Goal: Task Accomplishment & Management: Use online tool/utility

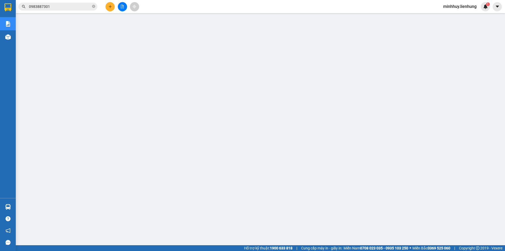
click at [70, 8] on input "0983887301" at bounding box center [60, 7] width 62 height 6
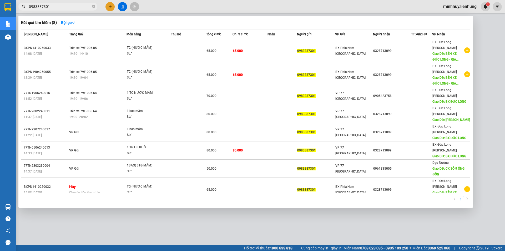
drag, startPoint x: 70, startPoint y: 8, endPoint x: 38, endPoint y: 6, distance: 31.9
click at [38, 6] on input "0983887301" at bounding box center [60, 7] width 62 height 6
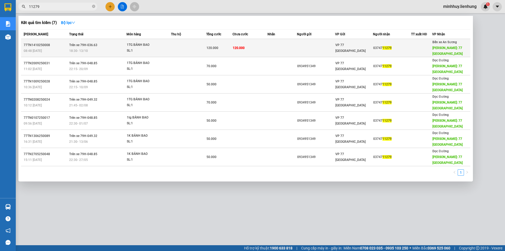
type input "11279"
click at [182, 52] on td at bounding box center [188, 48] width 35 height 18
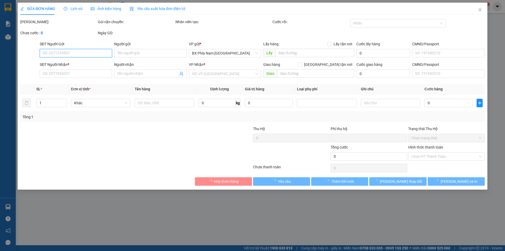
type input "0374711279"
type input "77 THÁI NGUYÊN"
type input "0"
type input "120.000"
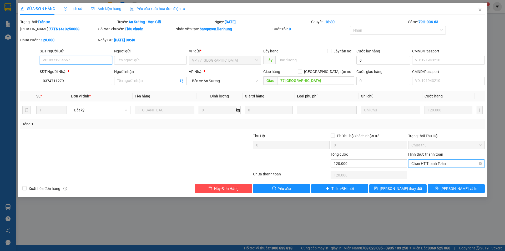
click at [453, 163] on span "Chọn HT Thanh Toán" at bounding box center [446, 163] width 70 height 8
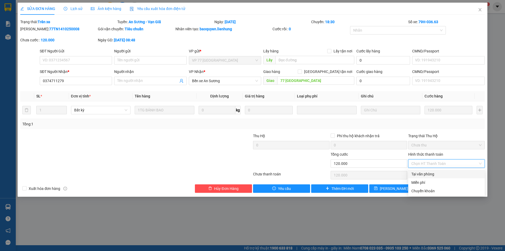
click at [446, 174] on div "Tại văn phòng" at bounding box center [446, 174] width 70 height 6
type input "0"
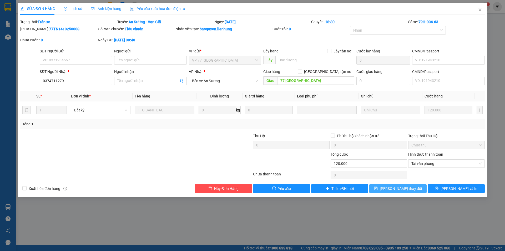
click at [399, 188] on span "Lưu thay đổi" at bounding box center [401, 188] width 42 height 6
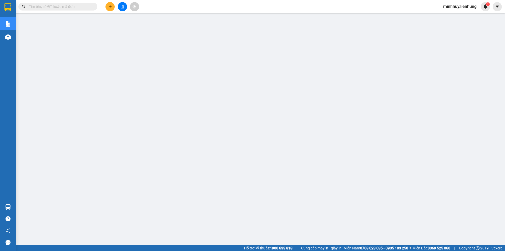
click at [65, 4] on input "text" at bounding box center [60, 7] width 62 height 6
paste input "0886084017"
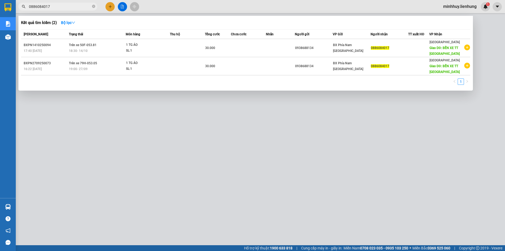
type input "0886084017"
click at [123, 5] on div at bounding box center [252, 125] width 505 height 251
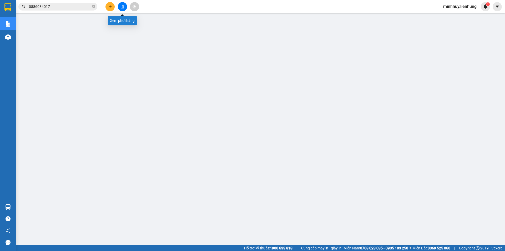
click at [120, 6] on icon "file-add" at bounding box center [122, 7] width 4 height 4
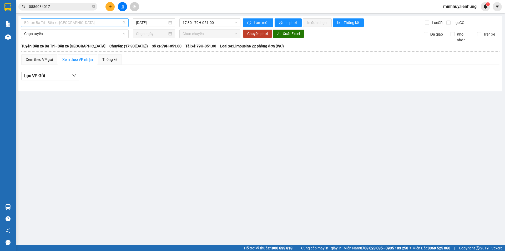
click at [102, 23] on span "Bến xe Ba Tri - Bến xe Vạn Ninh" at bounding box center [74, 23] width 101 height 8
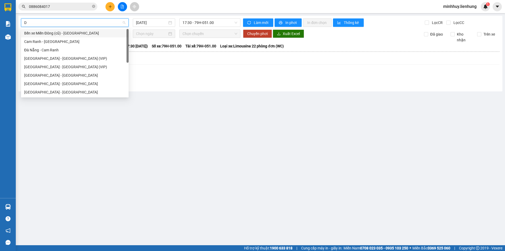
type input "DA"
drag, startPoint x: 94, startPoint y: 33, endPoint x: 100, endPoint y: 33, distance: 6.3
click at [94, 33] on div "Cam Ranh - [GEOGRAPHIC_DATA]" at bounding box center [74, 33] width 101 height 6
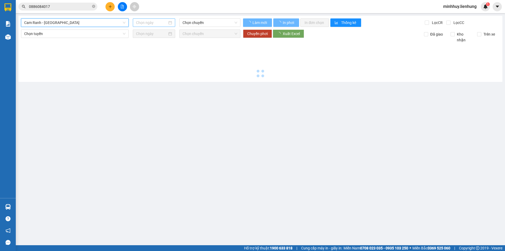
type input "[DATE]"
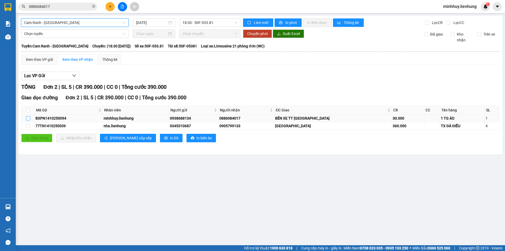
click at [28, 118] on input "checkbox" at bounding box center [28, 118] width 4 height 4
checkbox input "true"
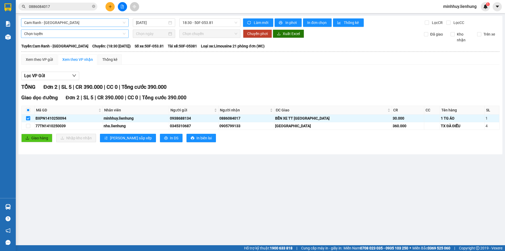
click at [106, 37] on span "Chọn tuyến" at bounding box center [74, 34] width 101 height 8
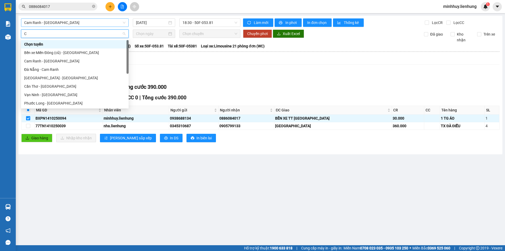
type input "CA"
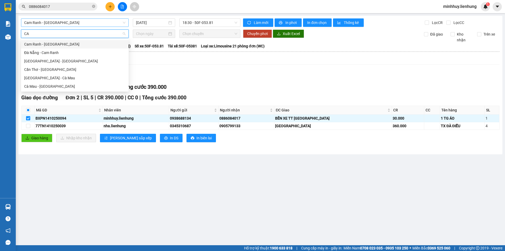
click at [95, 46] on div "Cam Ranh - [GEOGRAPHIC_DATA]" at bounding box center [74, 44] width 101 height 6
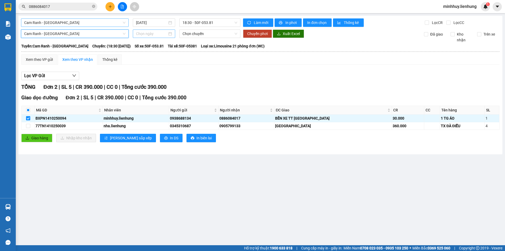
click at [159, 33] on input at bounding box center [151, 34] width 31 height 6
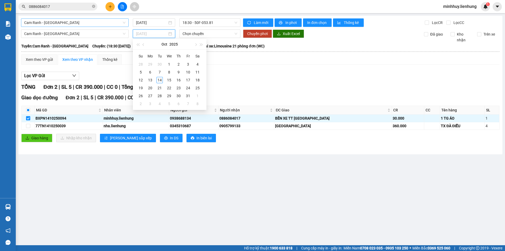
type input "01/10/2025"
click at [170, 34] on div at bounding box center [154, 34] width 36 height 6
type input "[DATE]"
click at [160, 78] on div "14" at bounding box center [159, 80] width 6 height 6
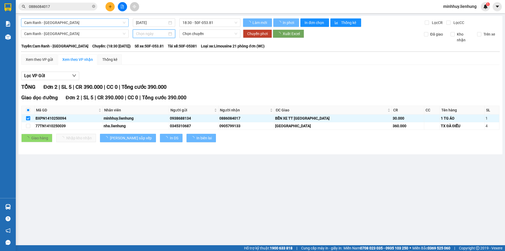
type input "[DATE]"
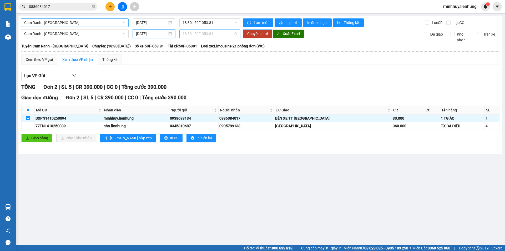
click at [197, 34] on span "18:30 - 50F-053.81" at bounding box center [209, 34] width 55 height 8
click at [196, 58] on div "19:00 - 50F-042.51" at bounding box center [202, 61] width 41 height 6
click at [258, 34] on span "Chuyển phơi" at bounding box center [257, 34] width 21 height 6
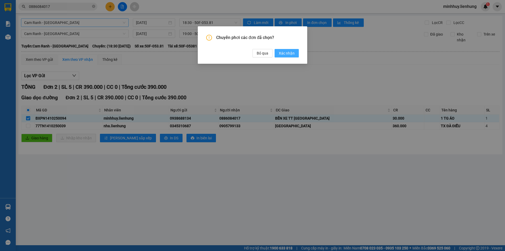
click at [286, 51] on span "Xác nhận" at bounding box center [287, 53] width 16 height 6
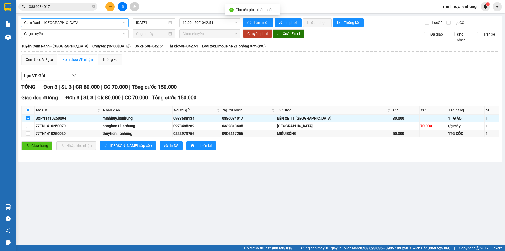
checkbox input "false"
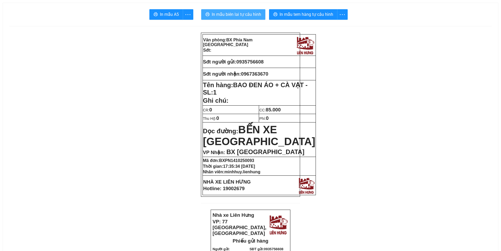
click at [237, 13] on span "In mẫu biên lai tự cấu hình" at bounding box center [236, 14] width 49 height 7
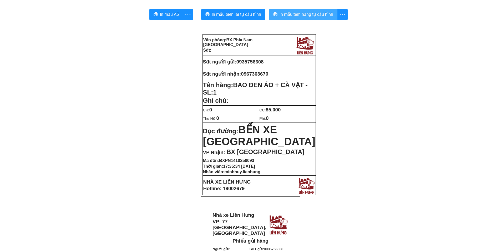
click at [315, 15] on span "In mẫu tem hàng tự cấu hình" at bounding box center [307, 14] width 54 height 7
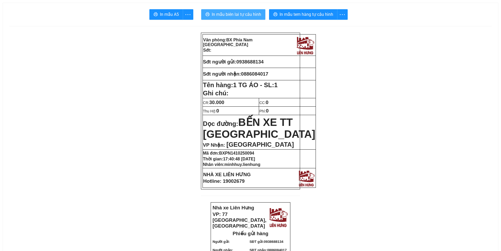
click at [240, 14] on span "In mẫu biên lai tự cấu hình" at bounding box center [236, 14] width 49 height 7
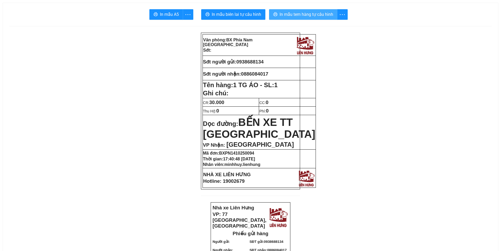
click at [296, 14] on span "In mẫu tem hàng tự cấu hình" at bounding box center [307, 14] width 54 height 7
click at [253, 60] on span "0938688134" at bounding box center [249, 62] width 27 height 6
click at [255, 73] on span "0886084017" at bounding box center [254, 74] width 27 height 6
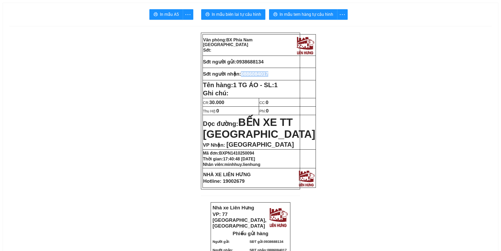
copy span "0886084017"
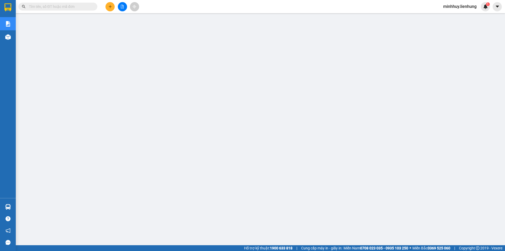
click at [69, 8] on input "text" at bounding box center [60, 7] width 62 height 6
paste input "0935267547"
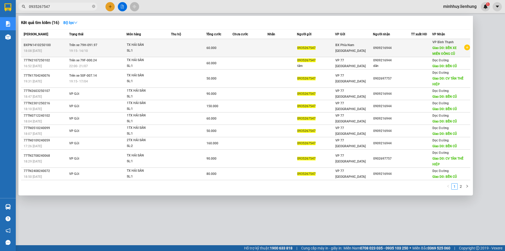
type input "0935267547"
click at [277, 49] on td at bounding box center [281, 48] width 29 height 18
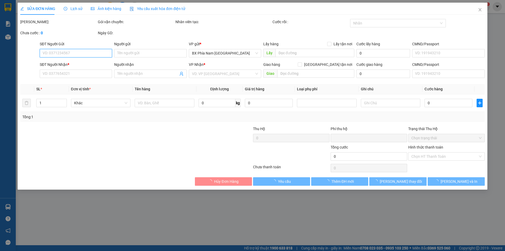
type input "0935267547"
type input "0909216944"
type input "BẾN XE MIÊN ĐÔNG CŨ"
type input "0"
type input "60.000"
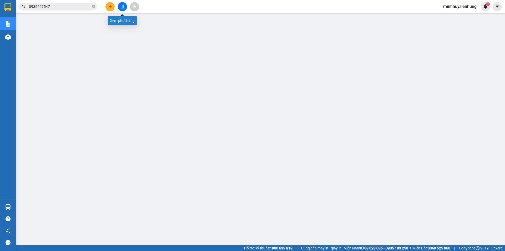
click at [121, 6] on icon "file-add" at bounding box center [122, 7] width 3 height 4
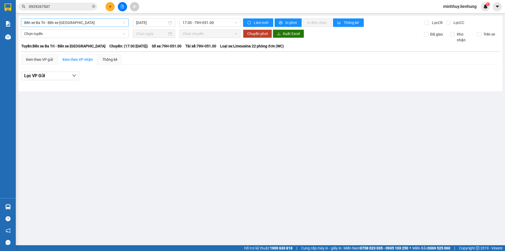
click at [111, 25] on span "Bến xe Ba Tri - Bến xe Vạn Ninh" at bounding box center [74, 23] width 101 height 8
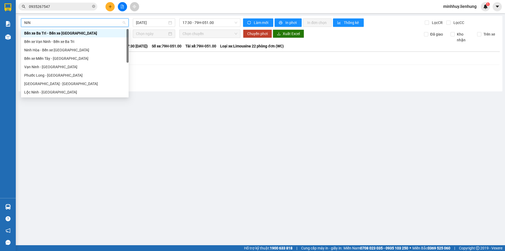
type input "NINH"
click at [84, 48] on div "Ninh Hòa - Bến xe Miền Tây" at bounding box center [74, 50] width 101 height 6
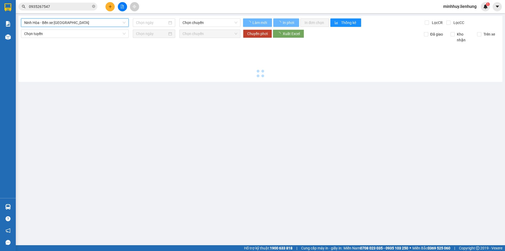
type input "[DATE]"
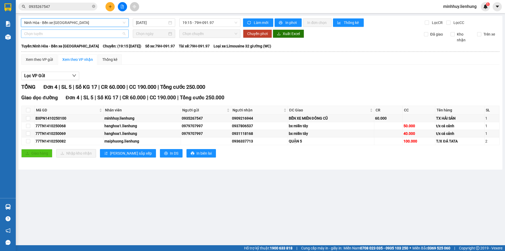
click at [99, 34] on span "Chọn tuyến" at bounding box center [74, 34] width 101 height 8
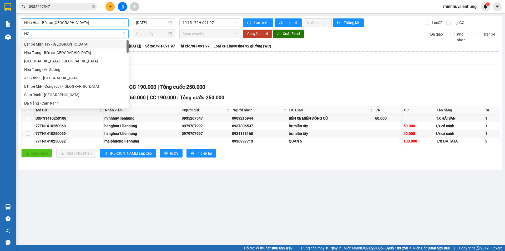
type input "NGA"
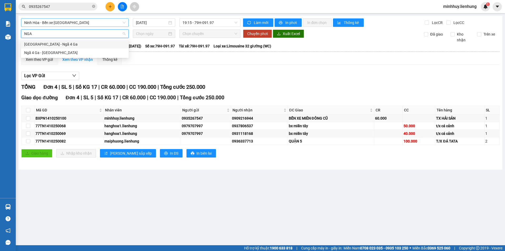
click at [84, 44] on div "Nha Trang - Ngã 4 Ga" at bounding box center [74, 44] width 101 height 6
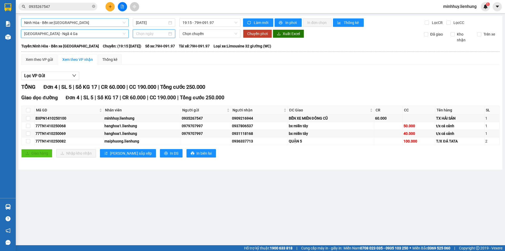
click at [167, 34] on input at bounding box center [151, 34] width 31 height 6
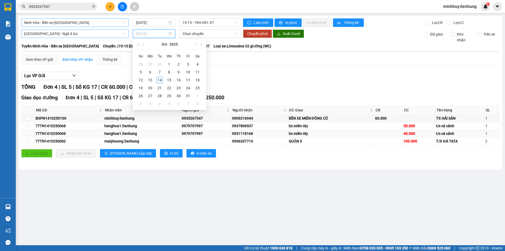
type input "19/10/2025"
click at [27, 118] on input "checkbox" at bounding box center [28, 118] width 4 height 4
checkbox input "true"
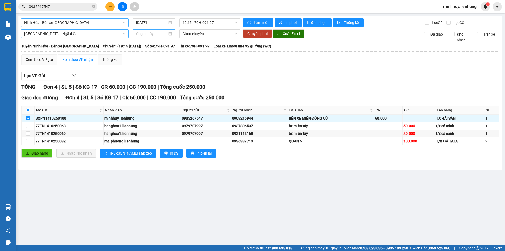
click at [152, 36] on input at bounding box center [151, 34] width 31 height 6
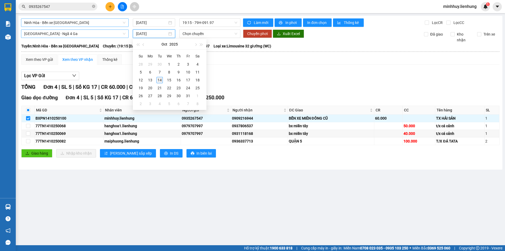
type input "[DATE]"
click at [161, 78] on div "14" at bounding box center [159, 80] width 6 height 6
type input "[DATE]"
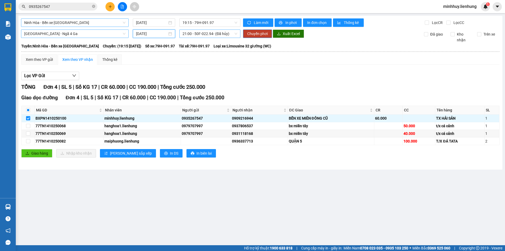
click at [209, 34] on span "21:00 - 50F-022.94 - (Đã hủy)" at bounding box center [209, 34] width 55 height 8
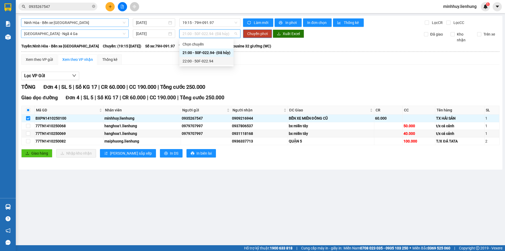
click at [207, 59] on div "22:00 - 50F-022.94" at bounding box center [206, 61] width 48 height 6
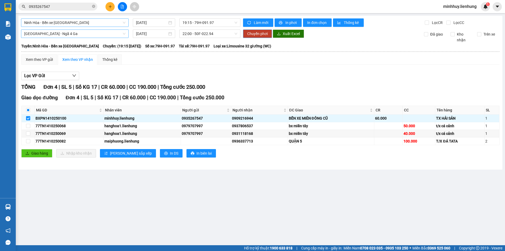
click at [266, 32] on span "Chuyển phơi" at bounding box center [257, 34] width 21 height 6
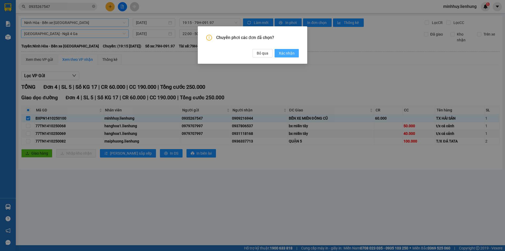
click at [284, 54] on span "Xác nhận" at bounding box center [287, 53] width 16 height 6
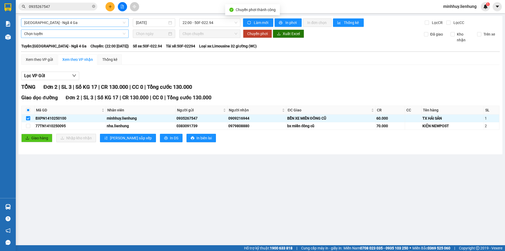
checkbox input "false"
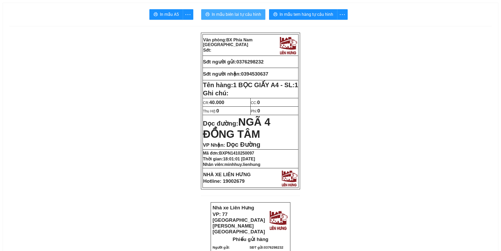
click at [230, 16] on span "In mẫu biên lai tự cấu hình" at bounding box center [236, 14] width 49 height 7
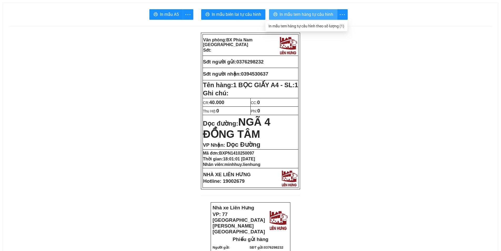
click at [310, 14] on span "In mẫu tem hàng tự cấu hình" at bounding box center [307, 14] width 54 height 7
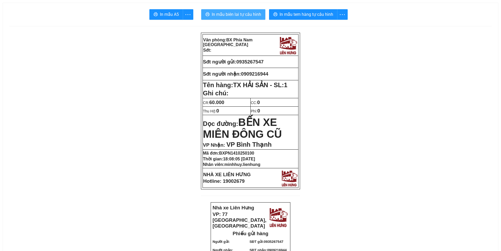
click at [248, 14] on span "In mẫu biên lai tự cấu hình" at bounding box center [236, 14] width 49 height 7
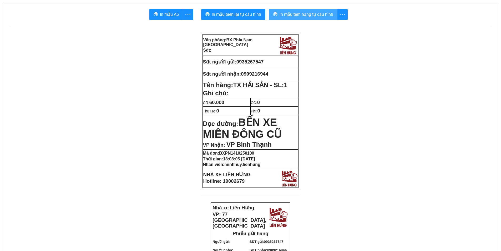
click at [303, 16] on span "In mẫu tem hàng tự cấu hình" at bounding box center [307, 14] width 54 height 7
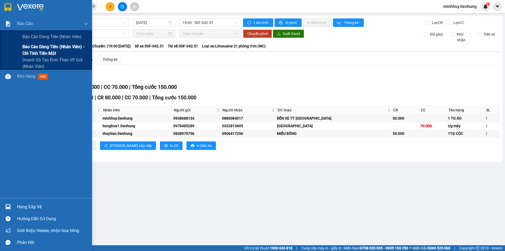
click at [48, 50] on span "Báo cáo dòng tiền (nhân viên) - chỉ tính tiền mặt" at bounding box center [55, 49] width 66 height 13
